Goal: Task Accomplishment & Management: Complete application form

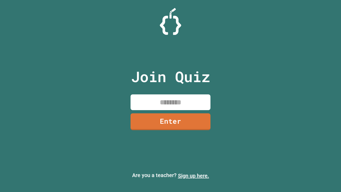
click at [193, 175] on link "Sign up here." at bounding box center [193, 175] width 31 height 6
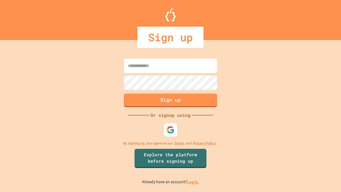
click at [193, 182] on link "Log in." at bounding box center [193, 182] width 12 height 6
